Goal: Task Accomplishment & Management: Use online tool/utility

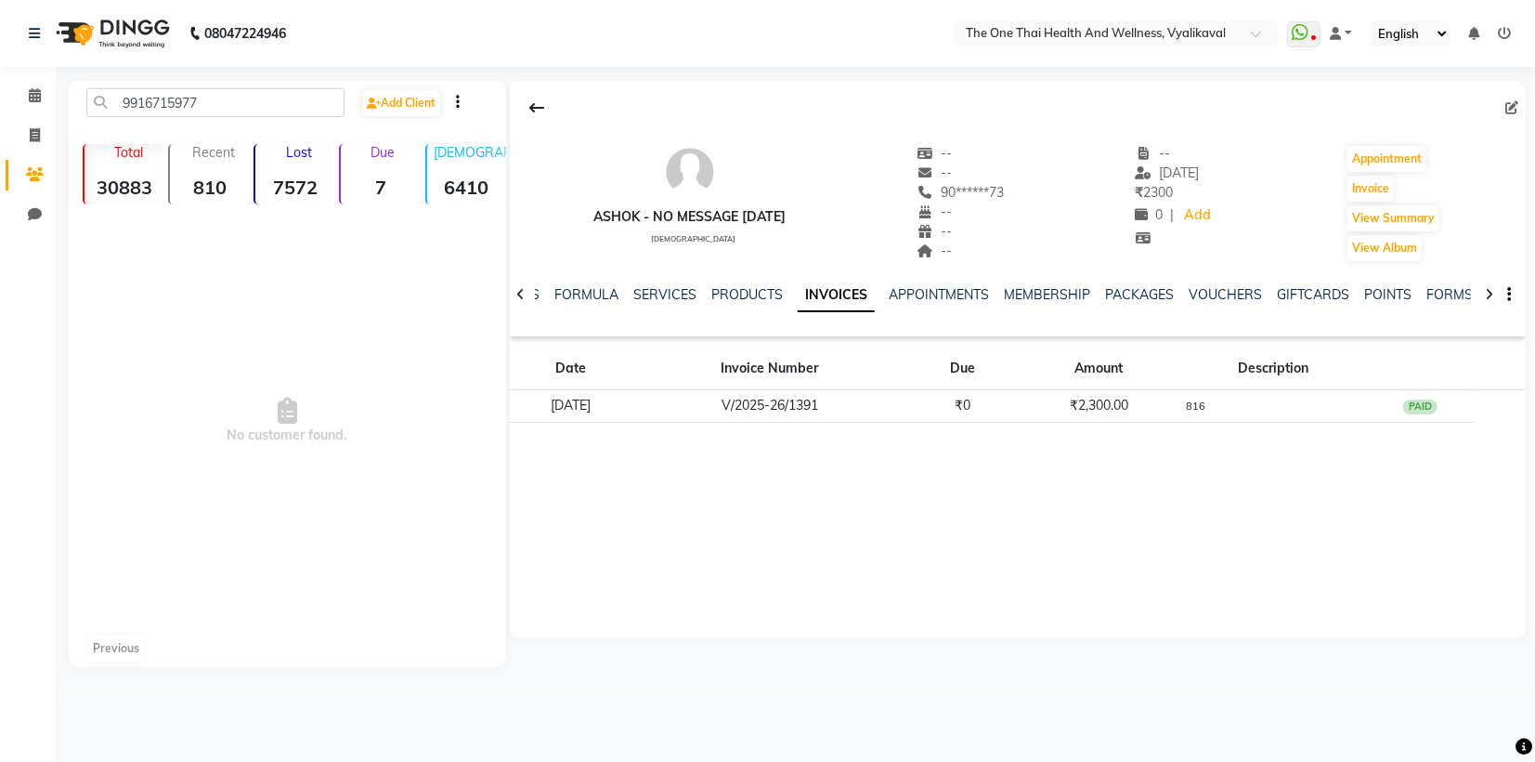
click at [202, 99] on input "9916715977" at bounding box center [215, 102] width 258 height 29
type input "9"
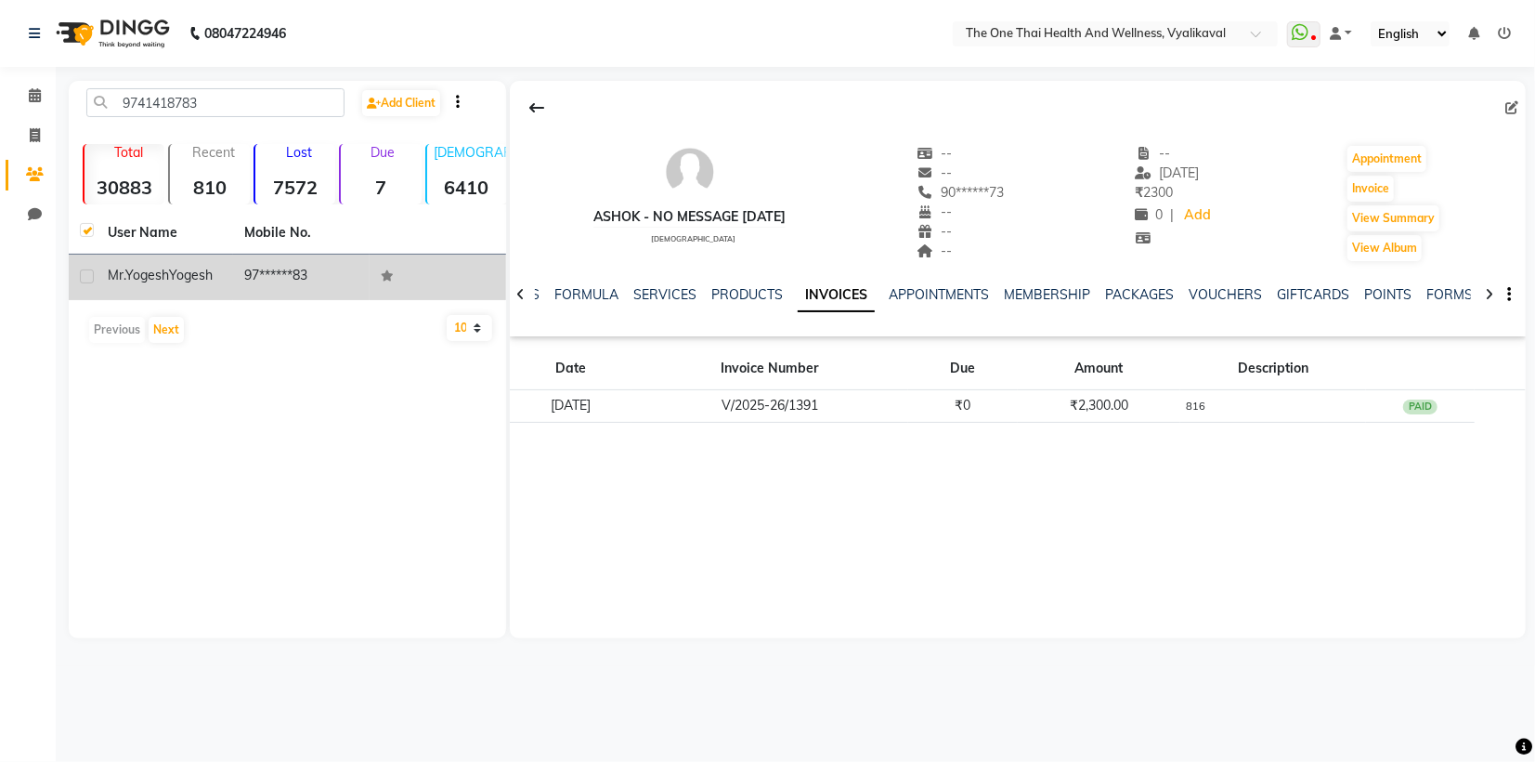
type input "9741418783"
click at [81, 273] on label at bounding box center [87, 276] width 14 height 14
click at [81, 273] on input "checkbox" at bounding box center [86, 277] width 12 height 12
checkbox input "true"
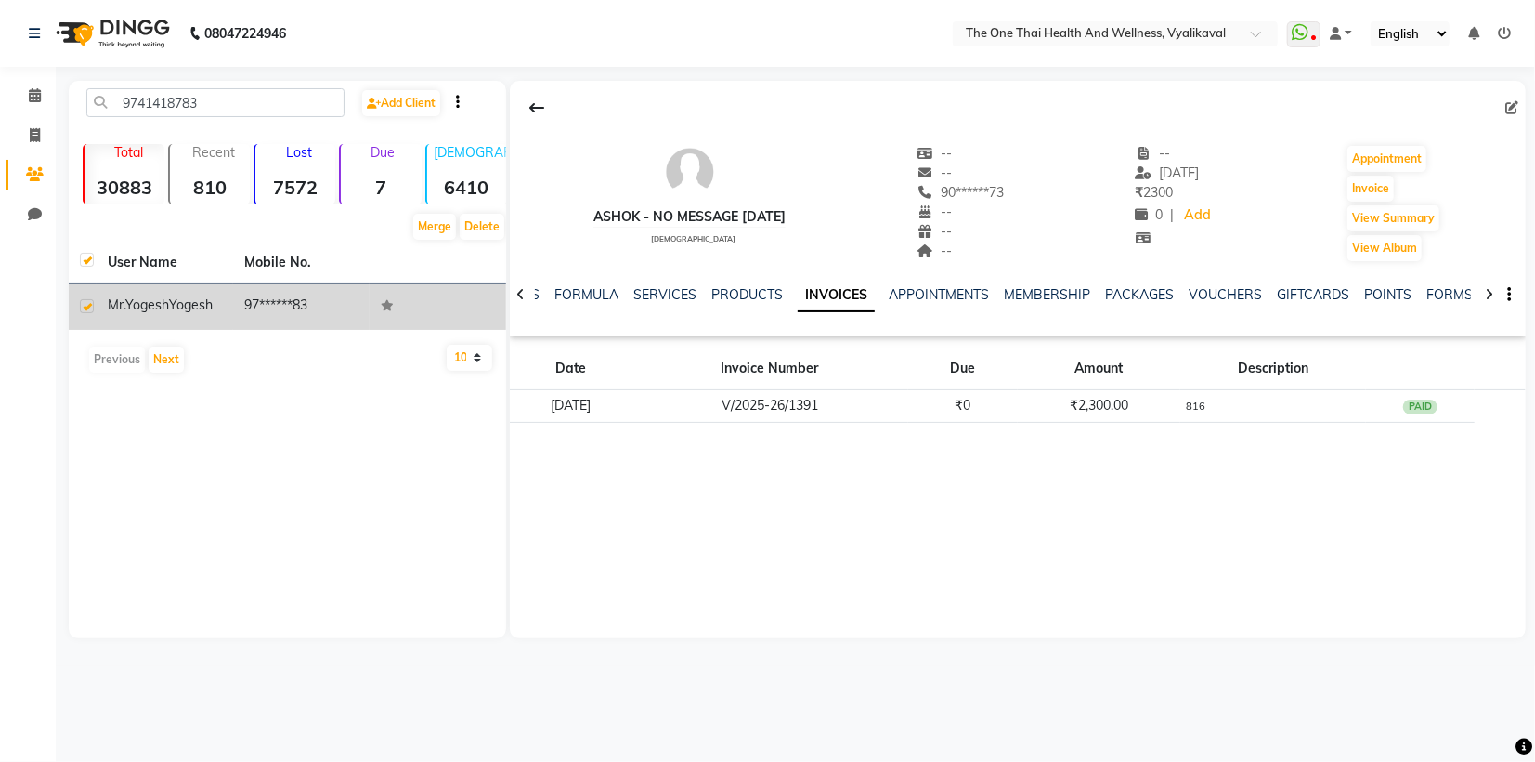
click at [135, 301] on span "Mr.Yogesh" at bounding box center [138, 304] width 61 height 17
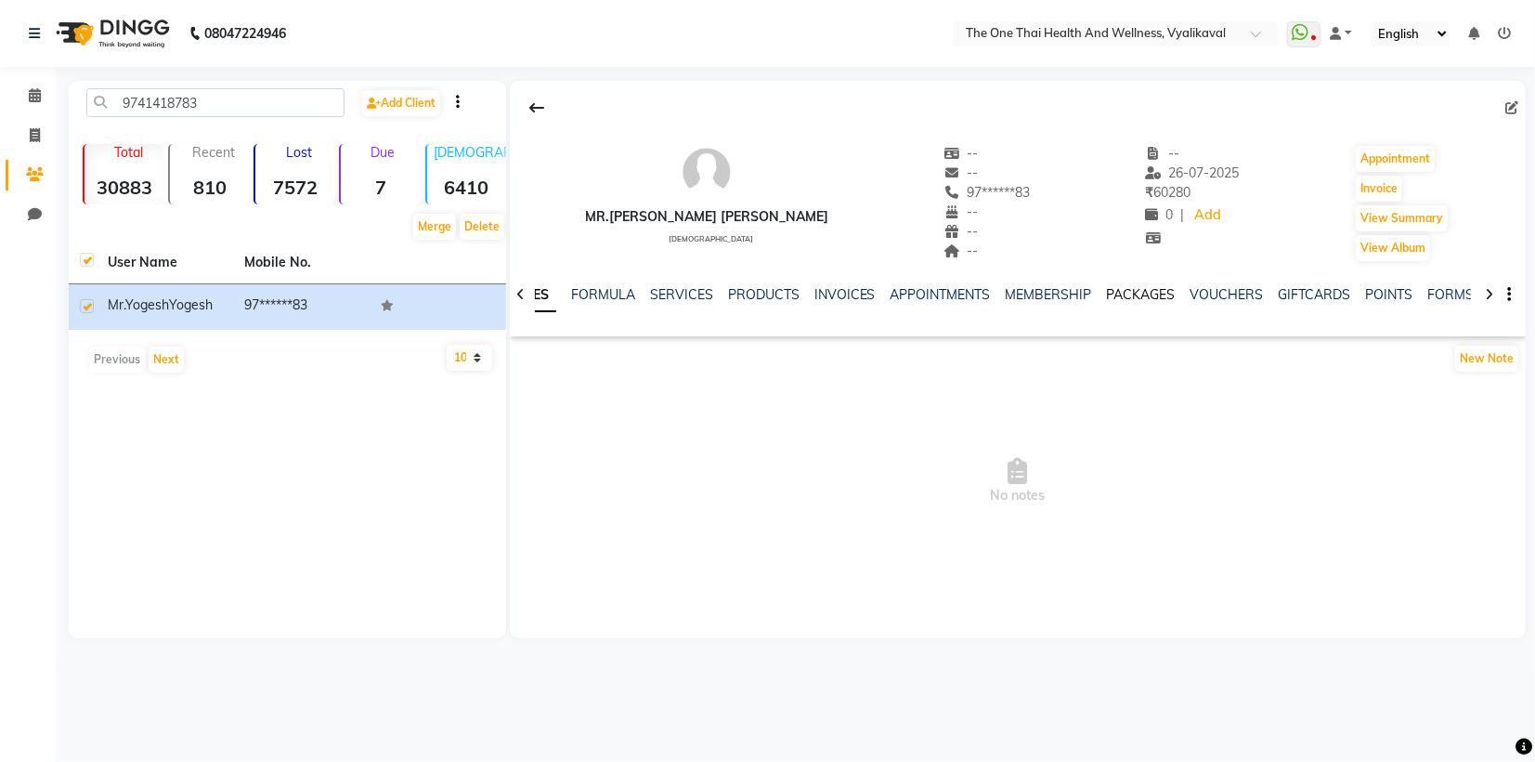
click at [1146, 298] on link "PACKAGES" at bounding box center [1141, 294] width 69 height 17
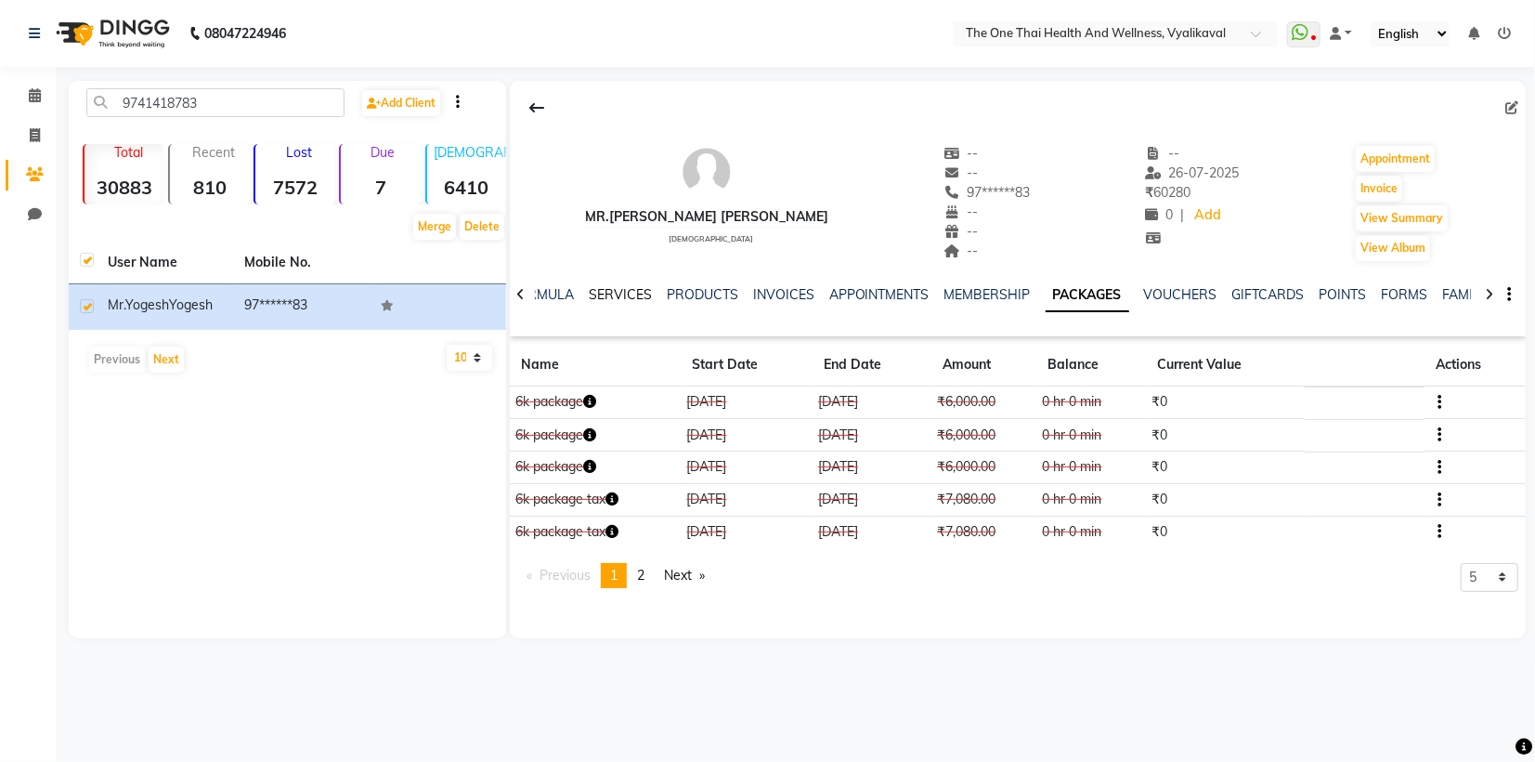
click at [612, 294] on link "SERVICES" at bounding box center [620, 294] width 63 height 17
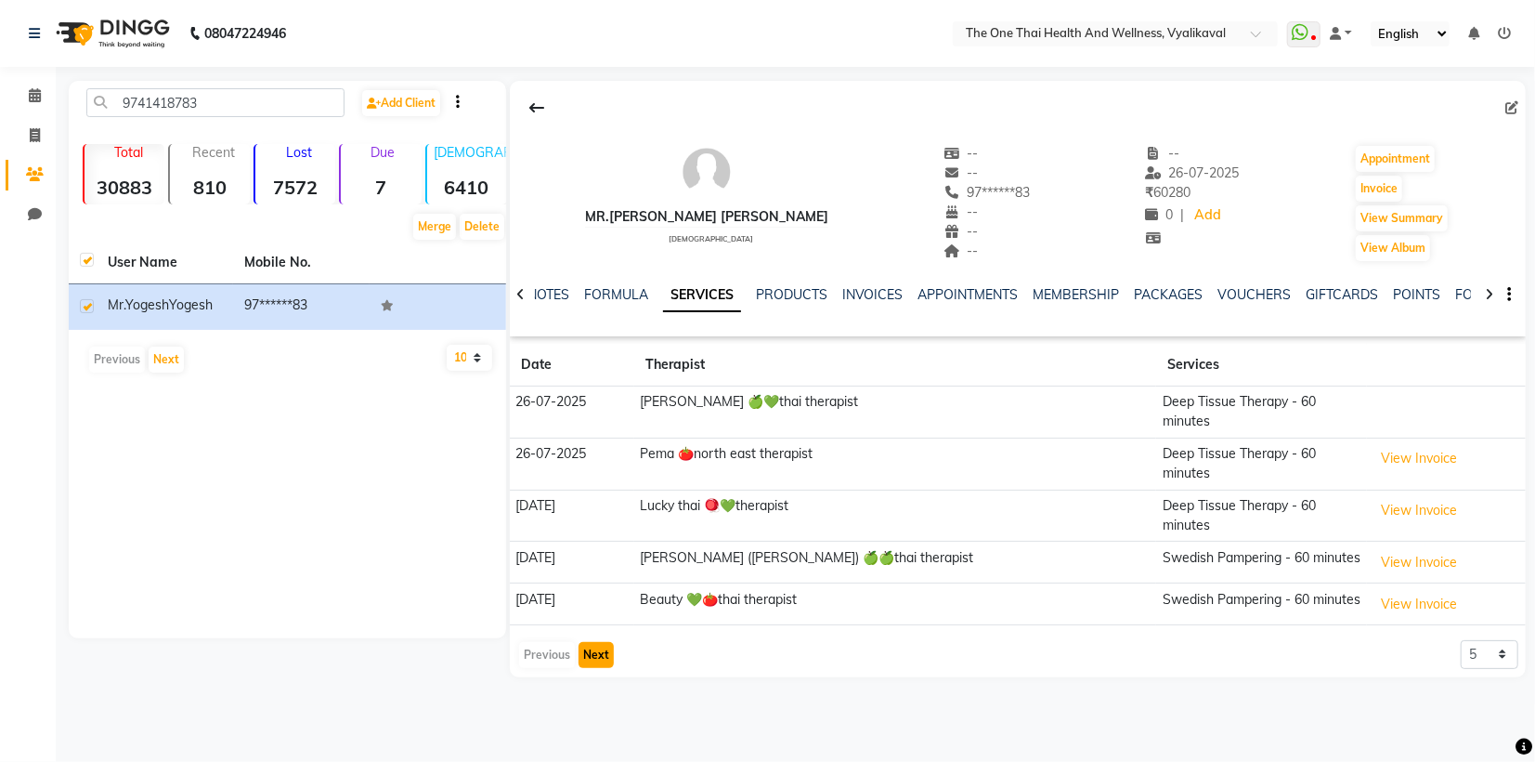
click at [598, 642] on button "Next" at bounding box center [596, 655] width 35 height 26
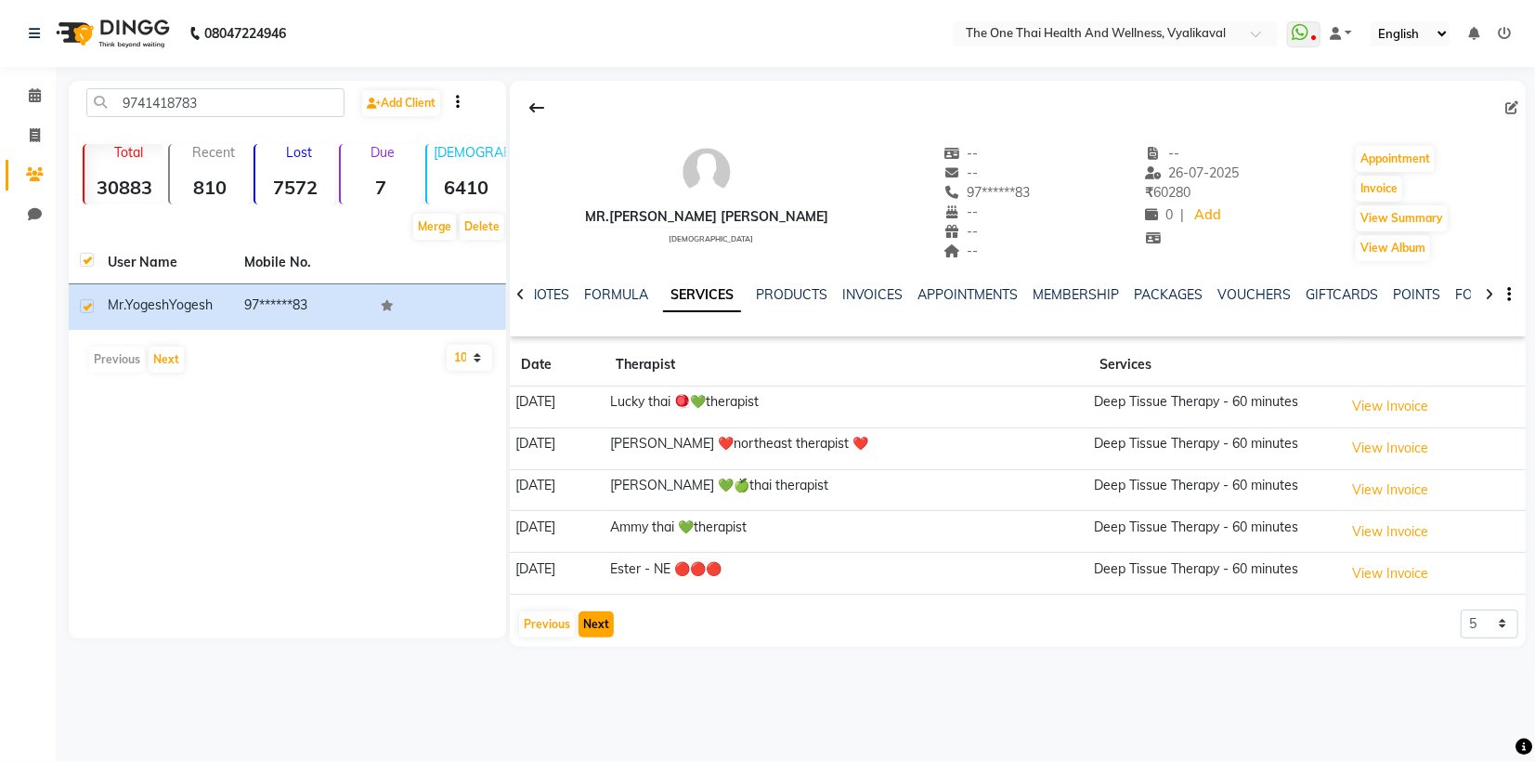
click at [590, 618] on button "Next" at bounding box center [596, 624] width 35 height 26
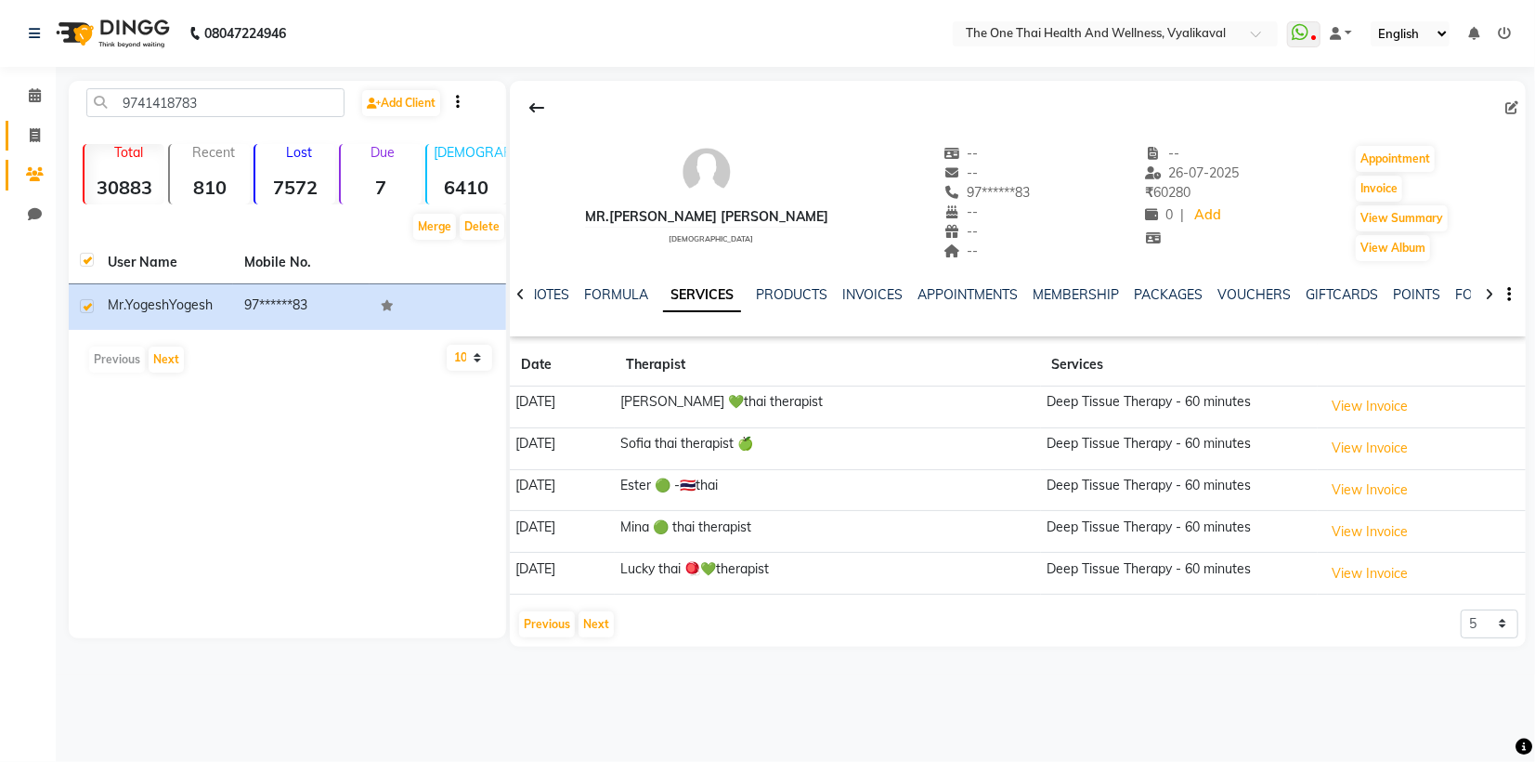
click at [35, 132] on icon at bounding box center [35, 135] width 10 height 14
select select "service"
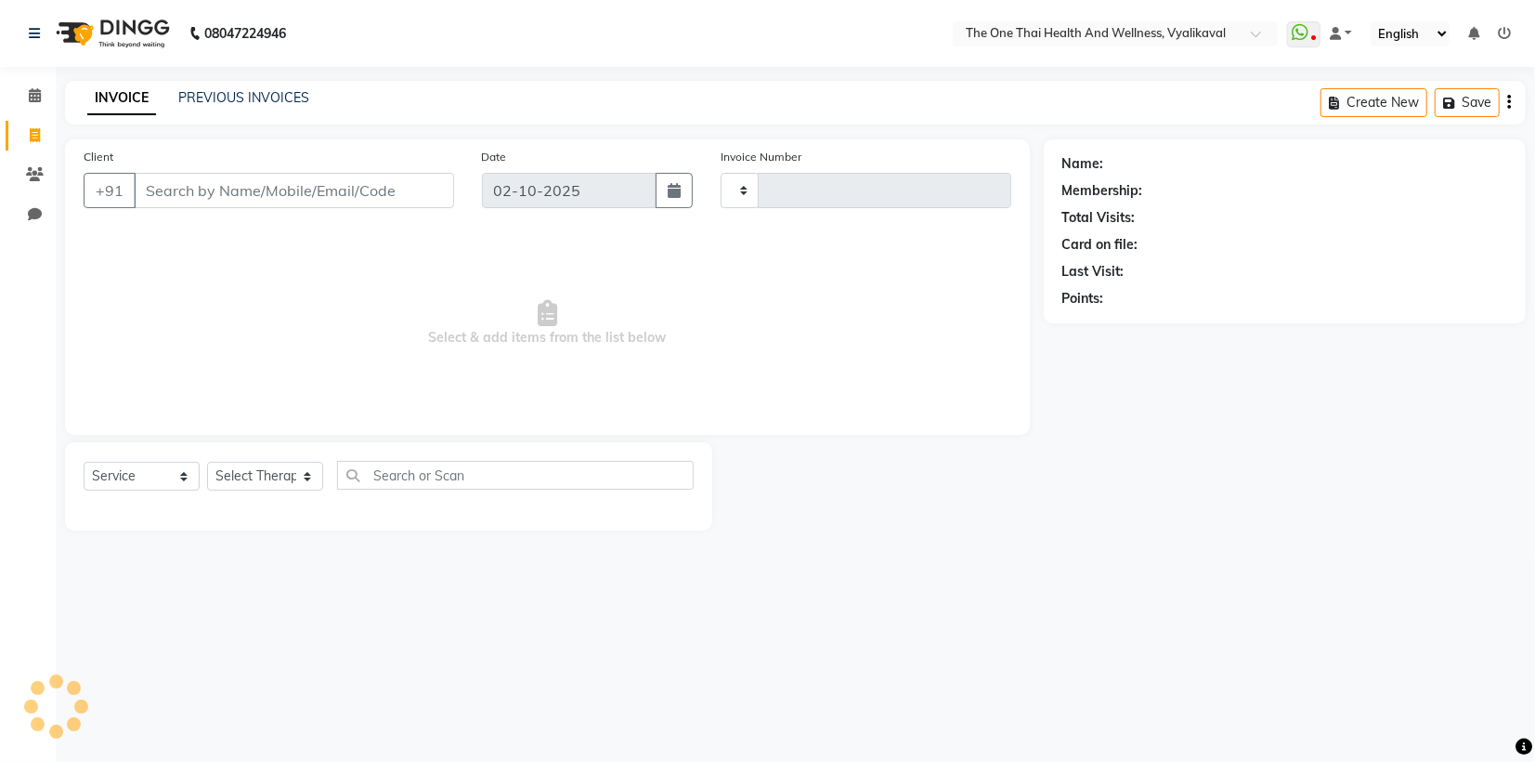
type input "2662"
select select "5972"
click at [36, 174] on icon at bounding box center [35, 174] width 18 height 14
